Goal: Transaction & Acquisition: Book appointment/travel/reservation

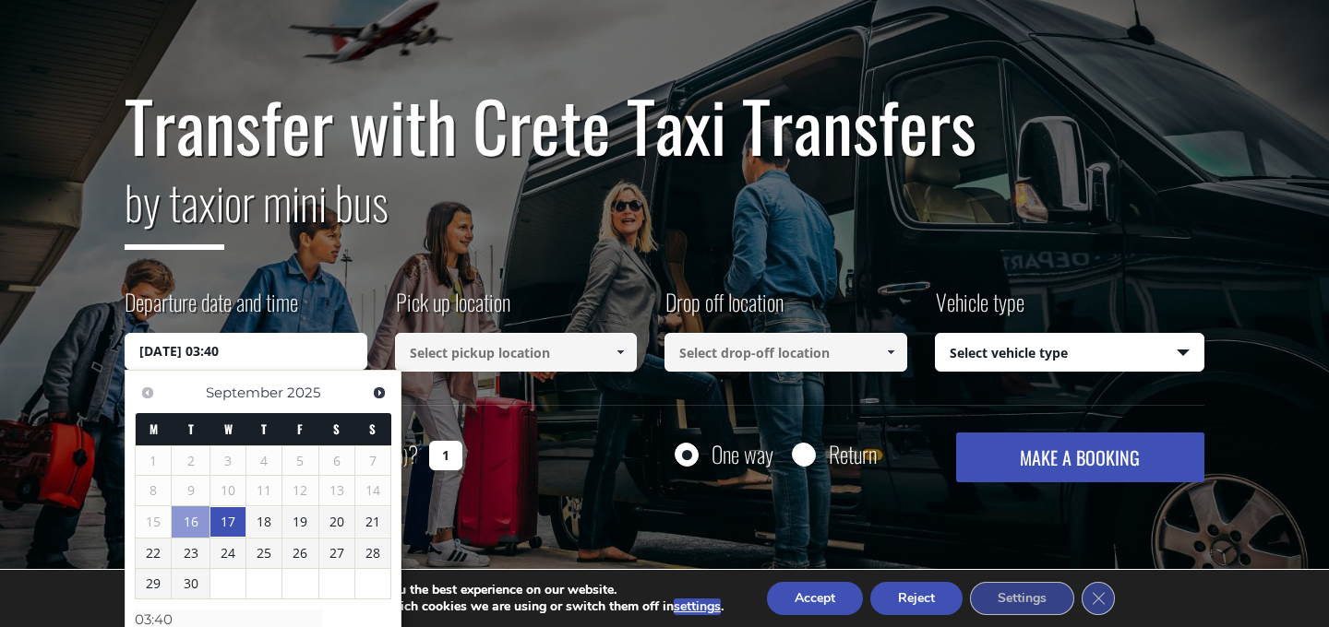
scroll to position [225, 0]
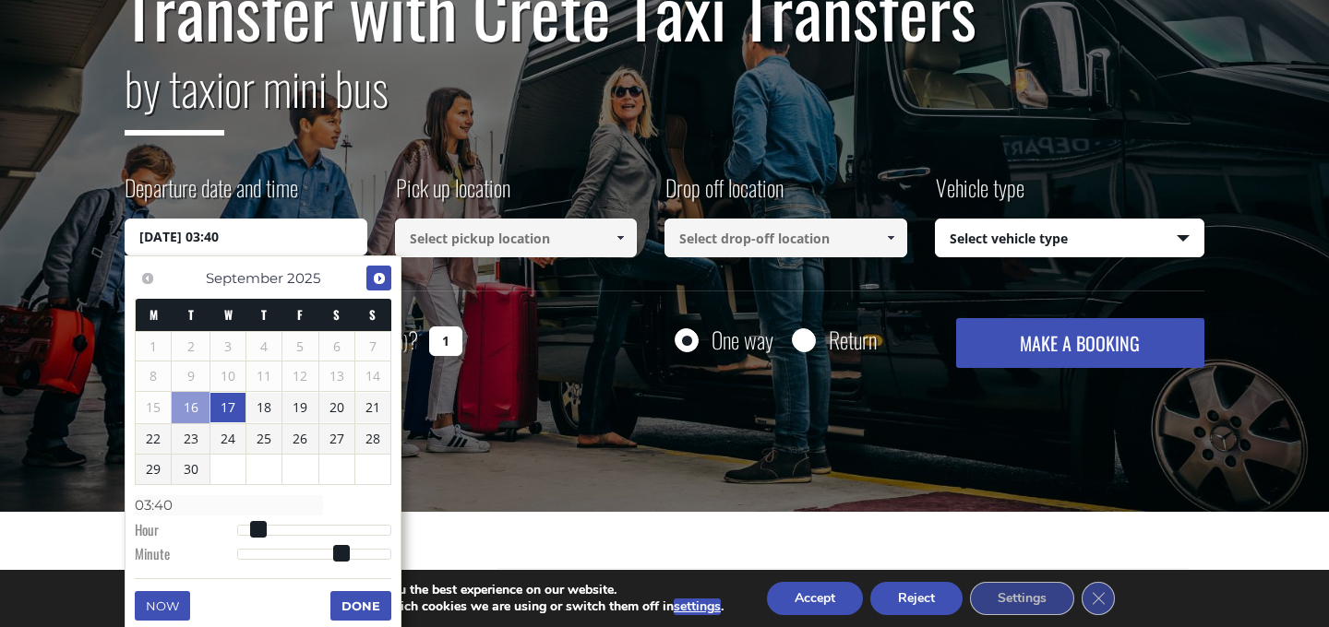
click at [375, 271] on span "Next" at bounding box center [379, 278] width 15 height 15
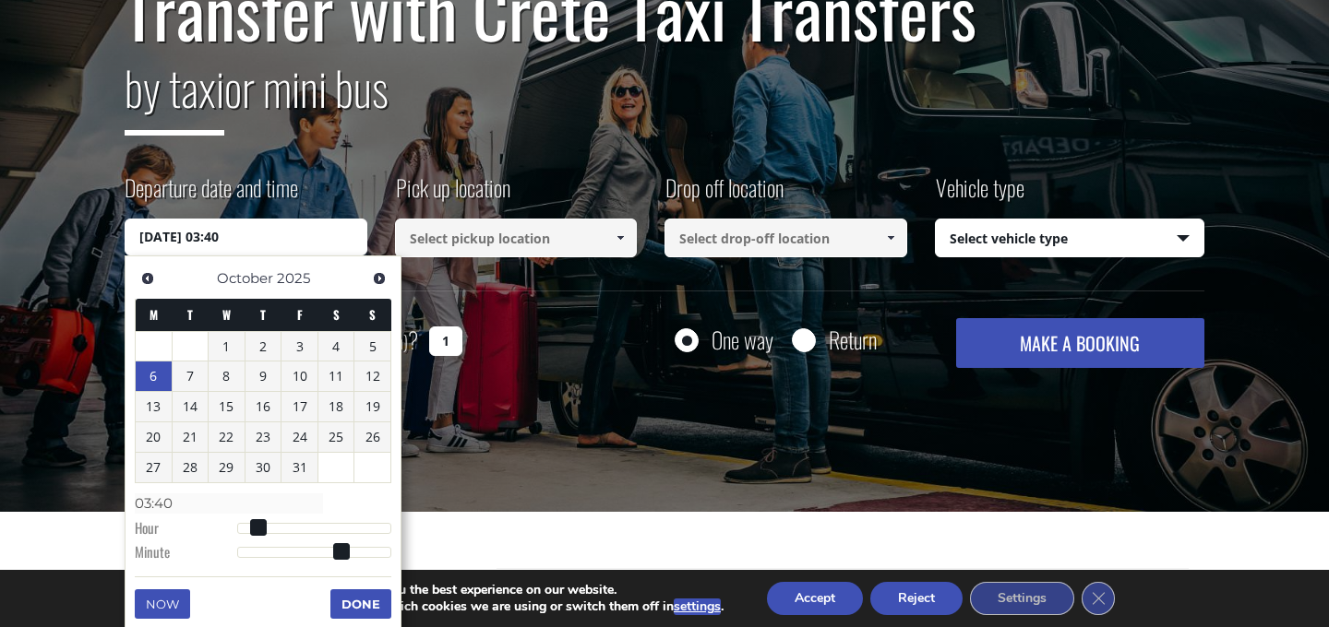
click at [159, 379] on link "6" at bounding box center [154, 377] width 36 height 30
click at [262, 532] on div at bounding box center [314, 528] width 154 height 11
type input "[DATE] 04:00"
type input "04:00"
click at [303, 532] on div at bounding box center [314, 528] width 154 height 11
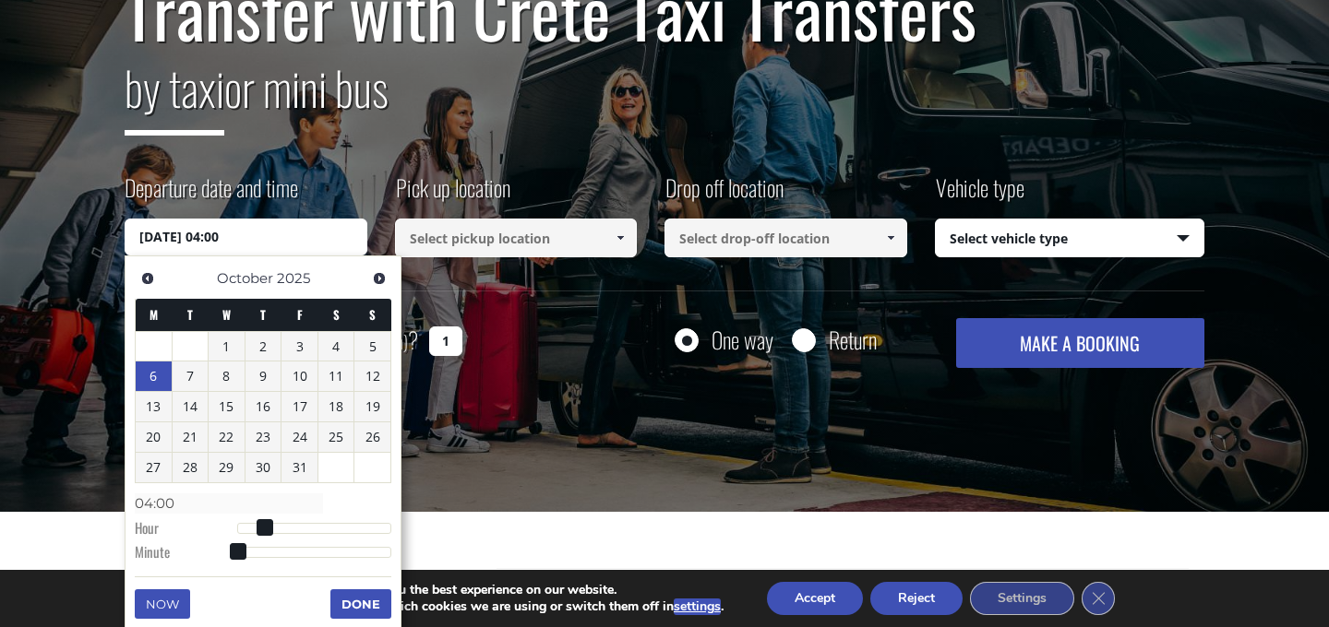
type input "[DATE] 10:00"
type input "10:00"
click at [329, 531] on div at bounding box center [314, 528] width 154 height 11
type input "[DATE] 14:00"
type input "14:00"
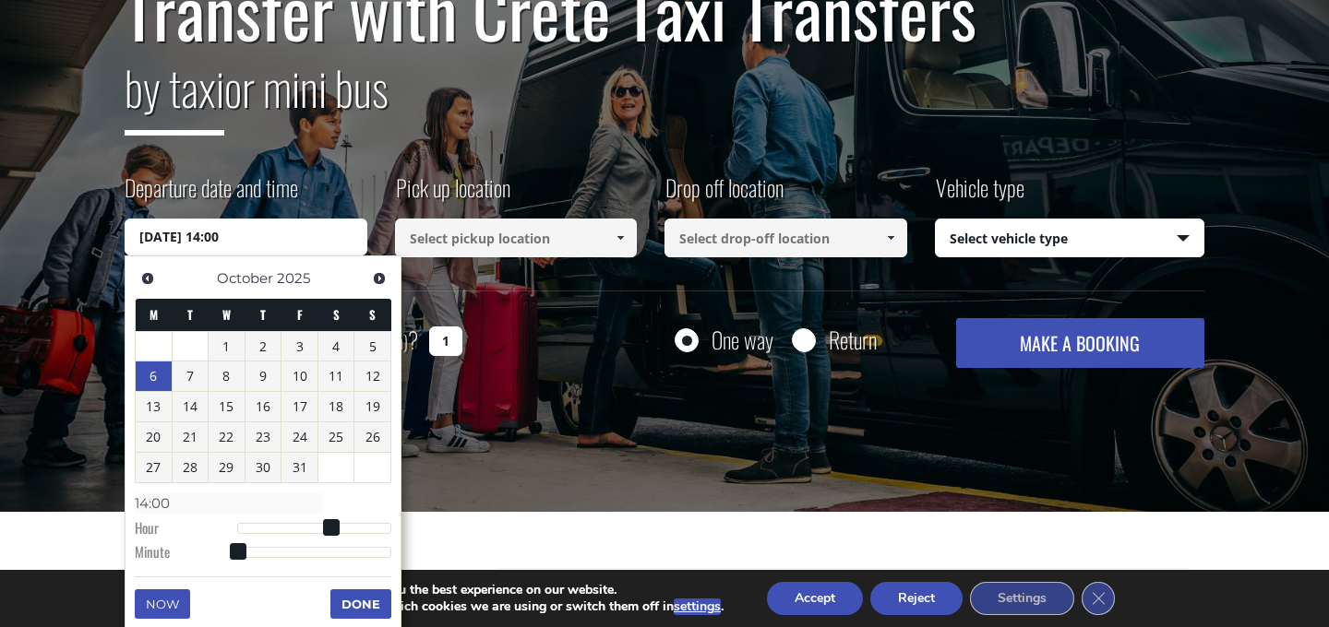
click at [345, 529] on div at bounding box center [314, 528] width 154 height 11
type input "[DATE] 16:00"
type input "16:00"
click at [354, 529] on div at bounding box center [314, 528] width 154 height 11
type input "[DATE] 17:00"
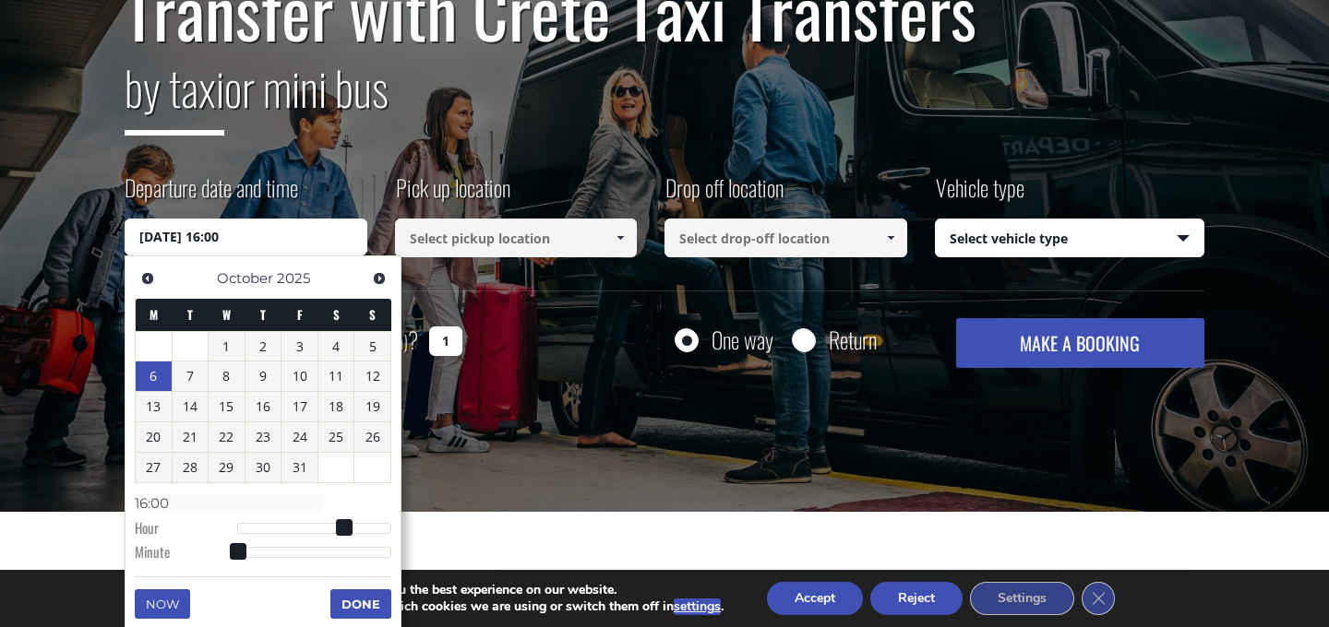
type input "17:00"
click at [364, 529] on div at bounding box center [314, 528] width 154 height 11
type input "[DATE] 19:00"
type input "19:00"
click at [364, 529] on span at bounding box center [363, 527] width 17 height 17
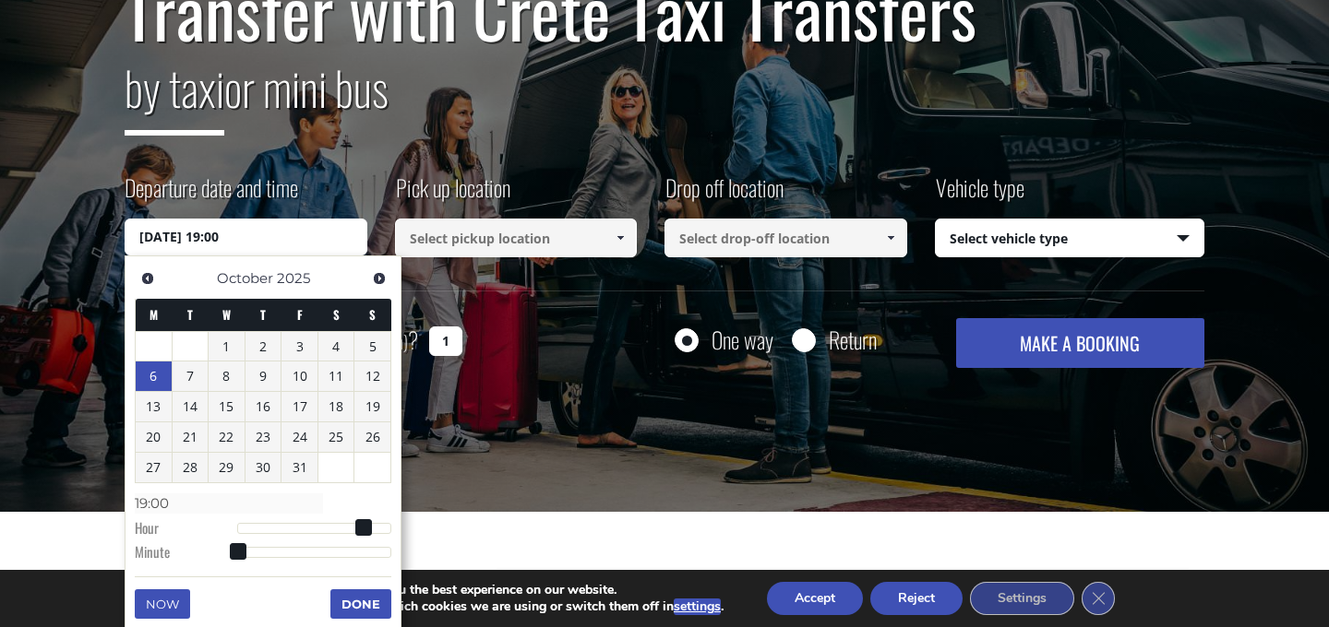
click at [369, 530] on span at bounding box center [363, 527] width 17 height 17
type input "[DATE] 20:00"
type input "20:00"
type input "[DATE] 21:00"
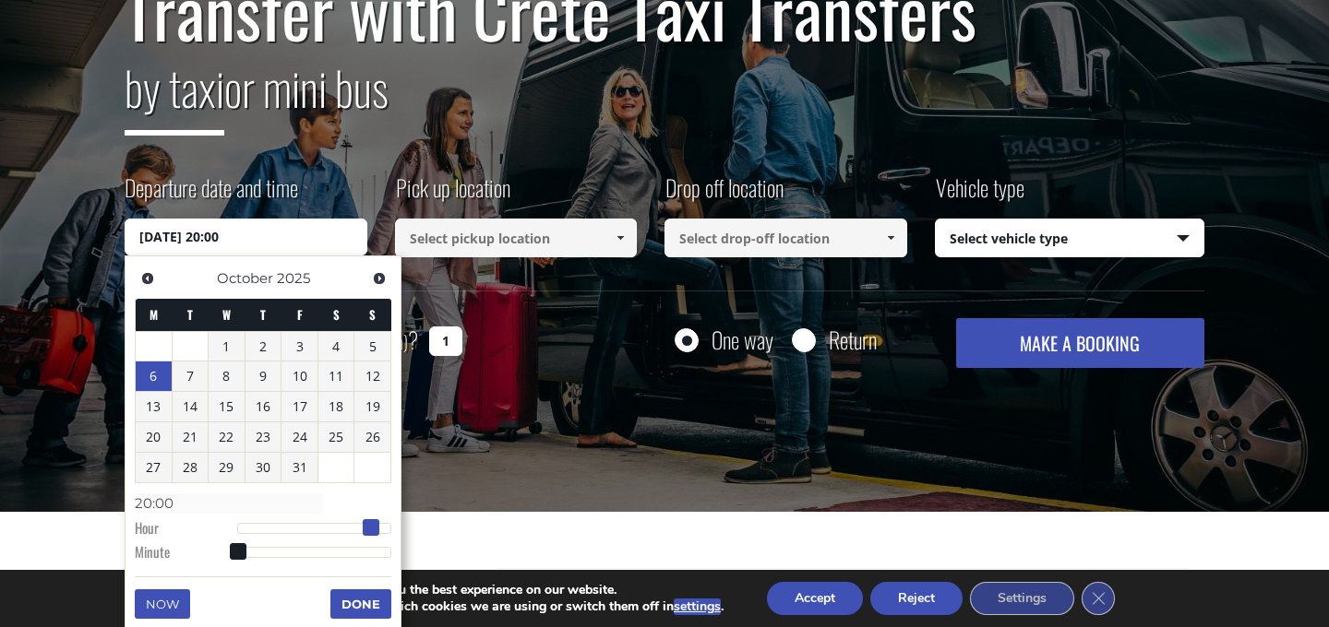
type input "21:00"
type input "[DATE] 22:00"
type input "22:00"
drag, startPoint x: 369, startPoint y: 530, endPoint x: 388, endPoint y: 531, distance: 19.5
click at [388, 531] on span at bounding box center [384, 527] width 17 height 17
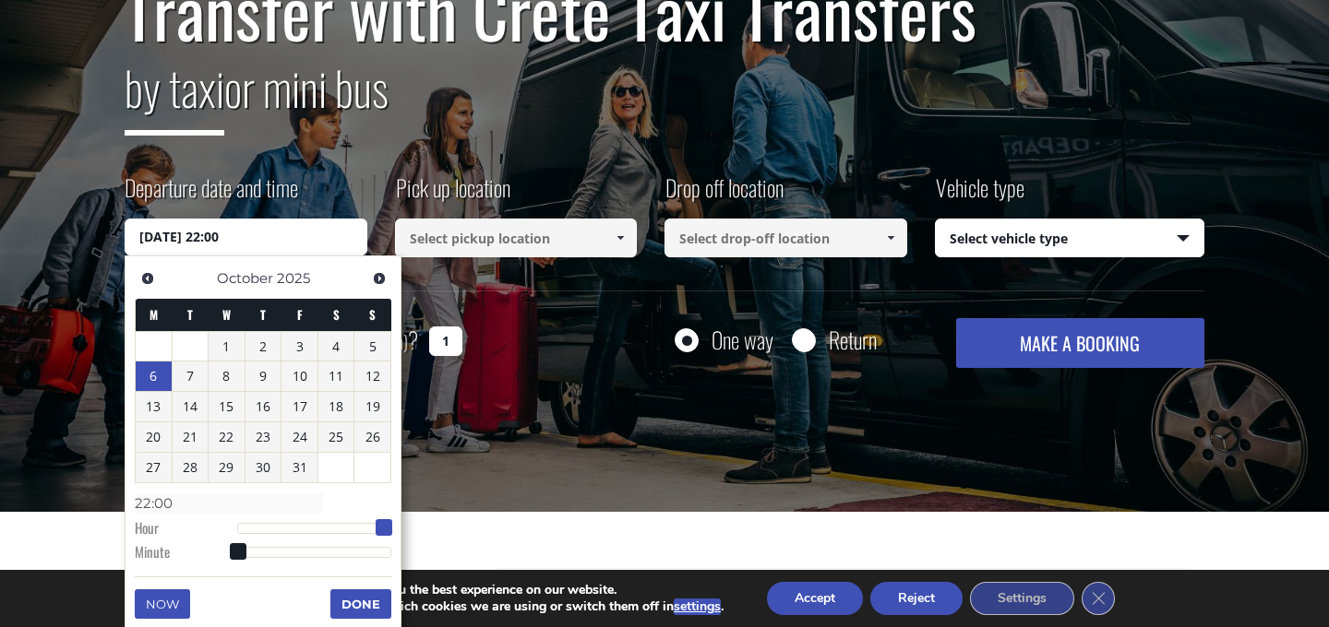
type input "[DATE] 21:00"
type input "21:00"
type input "[DATE] 20:00"
type input "20:00"
type input "[DATE] 21:00"
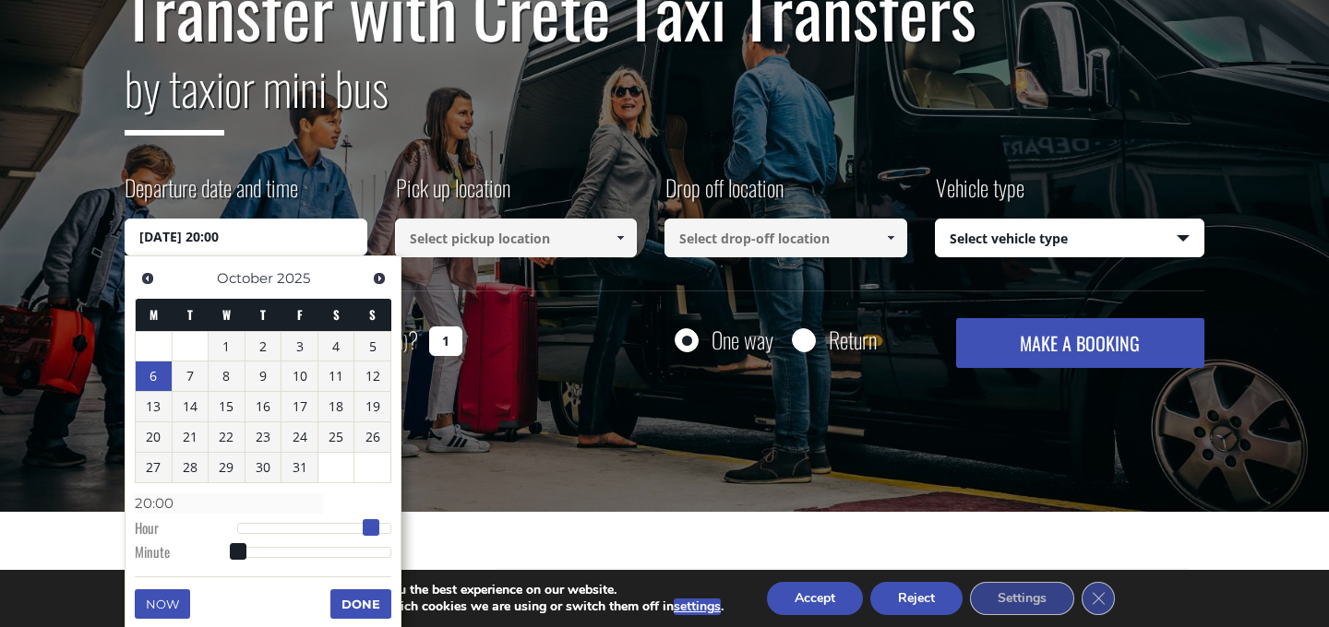
type input "21:00"
type input "[DATE] 22:00"
type input "22:00"
click at [386, 523] on span at bounding box center [384, 527] width 17 height 17
click at [347, 606] on button "Done" at bounding box center [360, 605] width 61 height 30
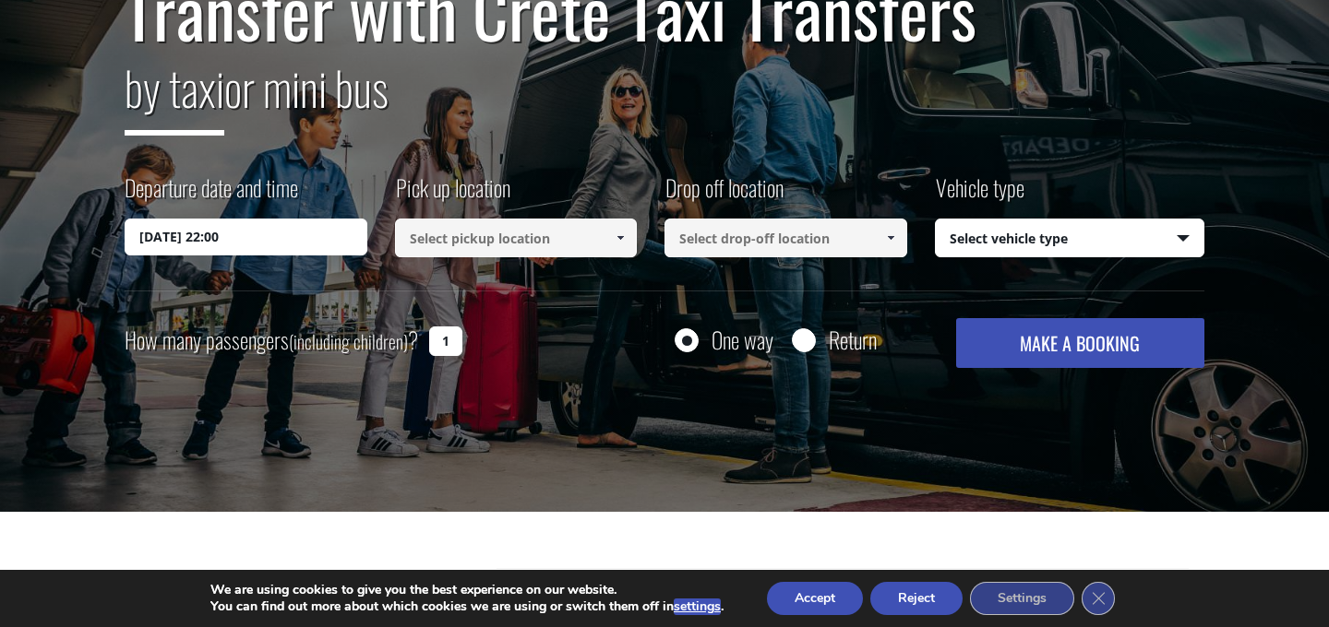
click at [536, 252] on input at bounding box center [516, 238] width 243 height 39
click at [553, 232] on input at bounding box center [516, 238] width 243 height 39
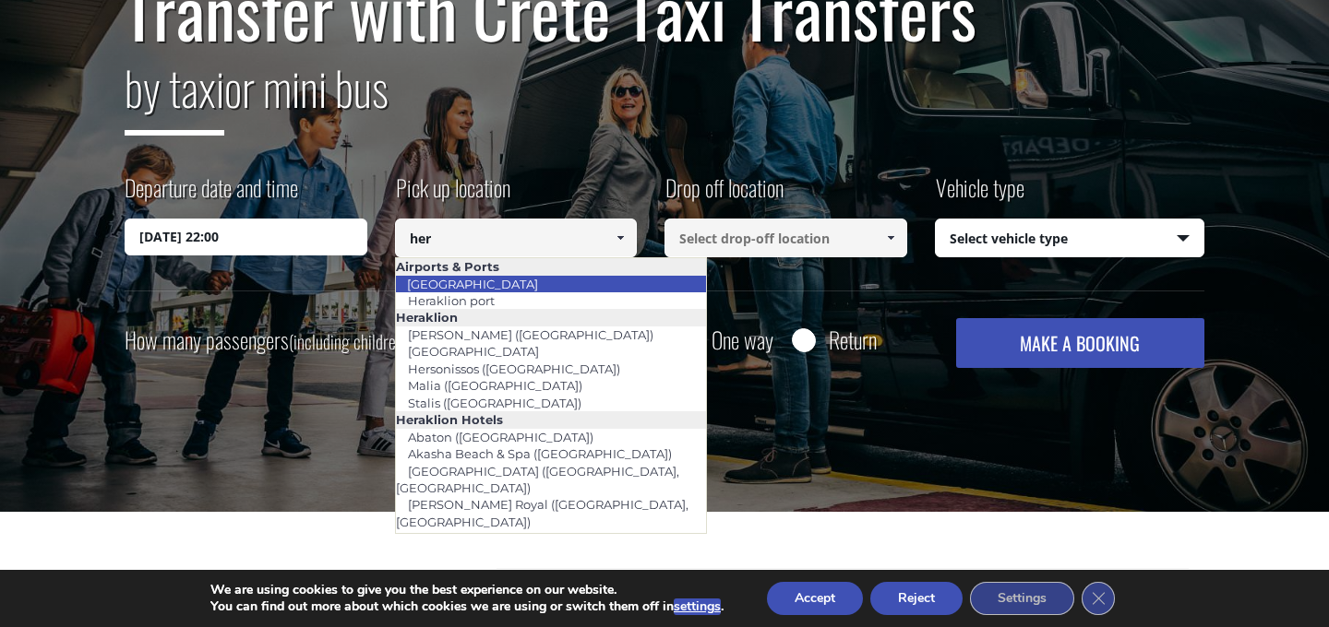
click at [524, 289] on li "[GEOGRAPHIC_DATA]" at bounding box center [551, 284] width 311 height 17
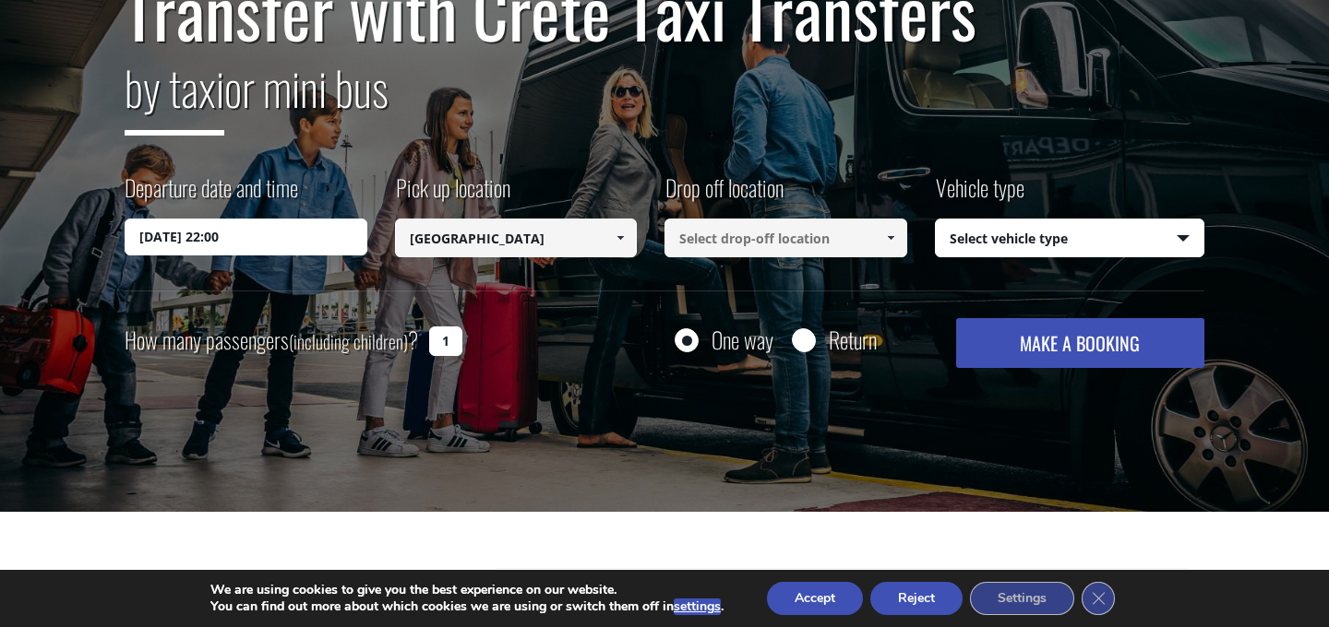
type input "[GEOGRAPHIC_DATA]"
click at [773, 222] on input at bounding box center [785, 238] width 243 height 39
type input "L"
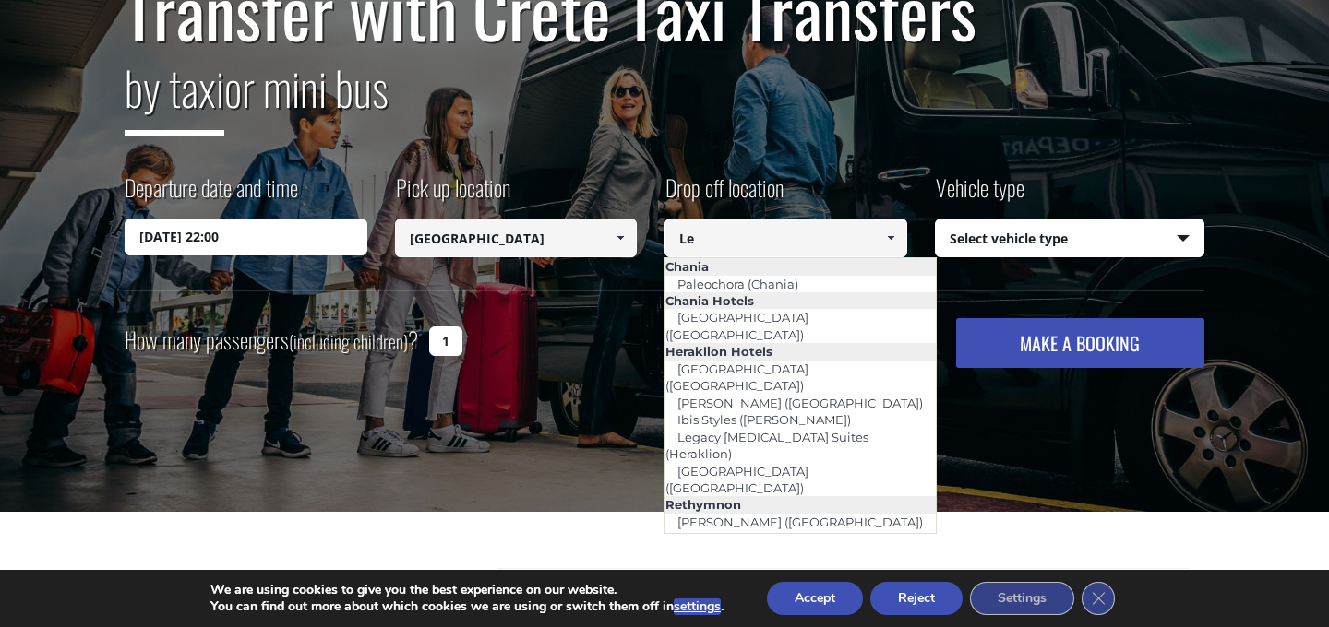
type input "L"
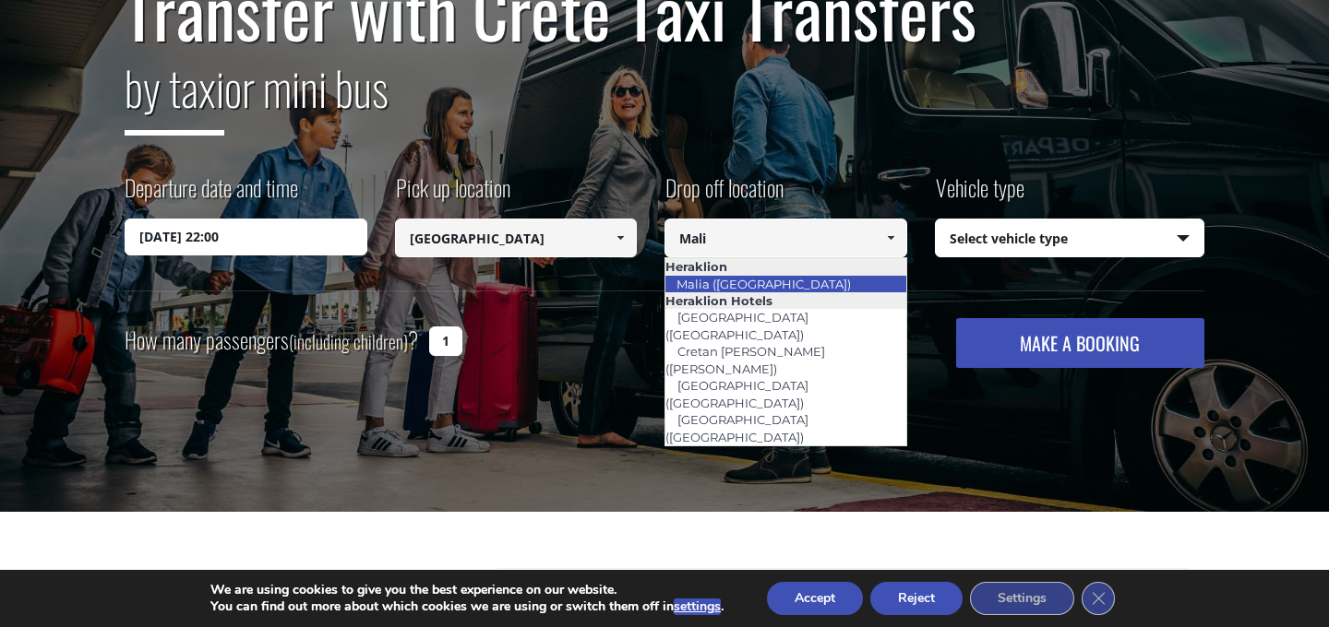
click at [758, 286] on link "Malia ([GEOGRAPHIC_DATA])" at bounding box center [763, 284] width 198 height 26
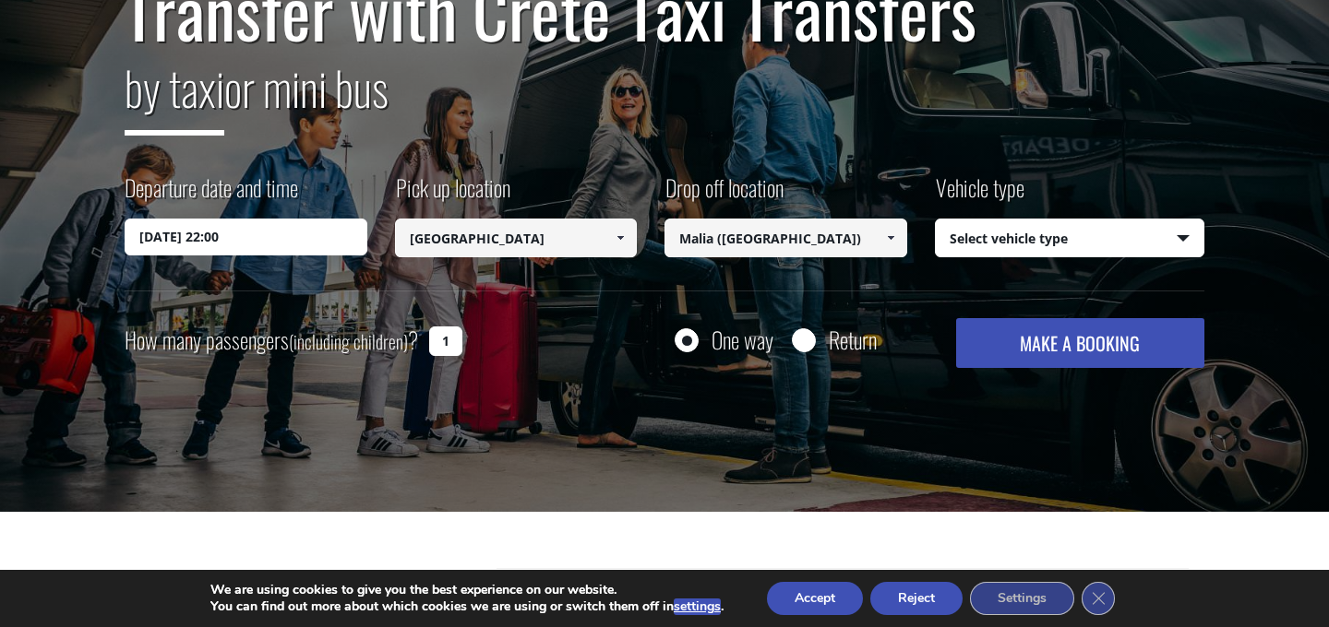
type input "Malia ([GEOGRAPHIC_DATA])"
click at [1049, 240] on select "Select vehicle type Taxi (4 passengers) Mercedes E Class Mini Van (7 passengers…" at bounding box center [1070, 239] width 269 height 39
select select "540"
click at [817, 603] on button "Accept" at bounding box center [815, 598] width 96 height 33
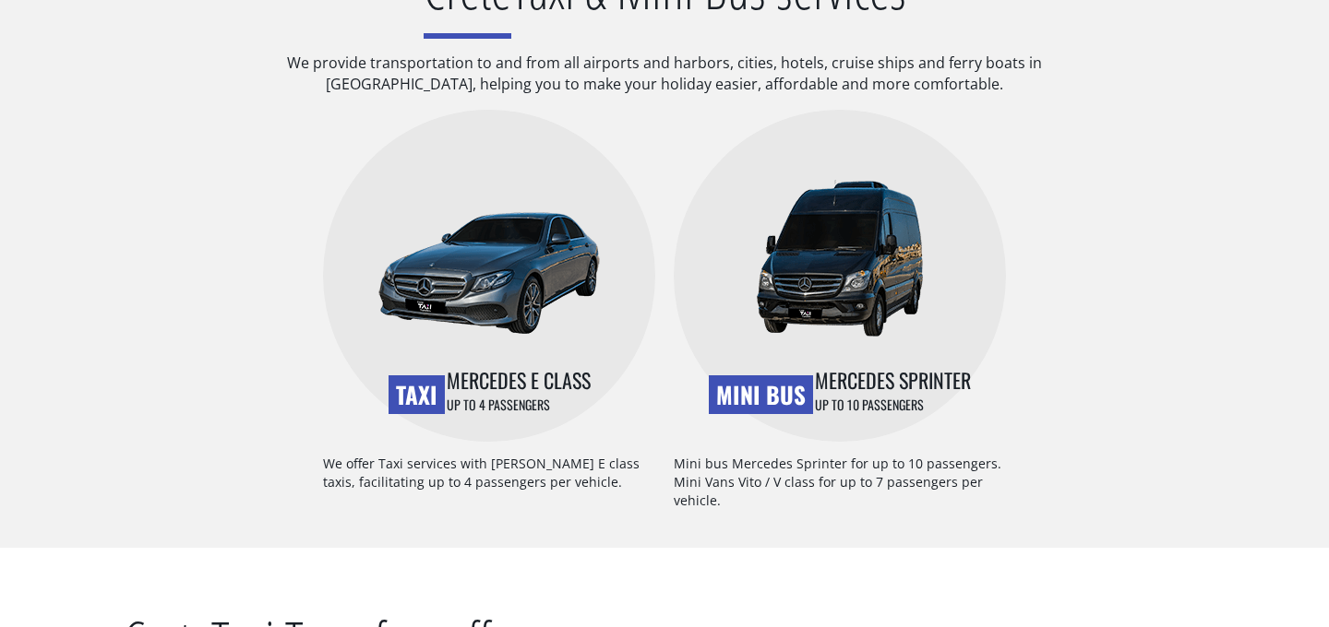
scroll to position [1332, 0]
